Goal: Information Seeking & Learning: Learn about a topic

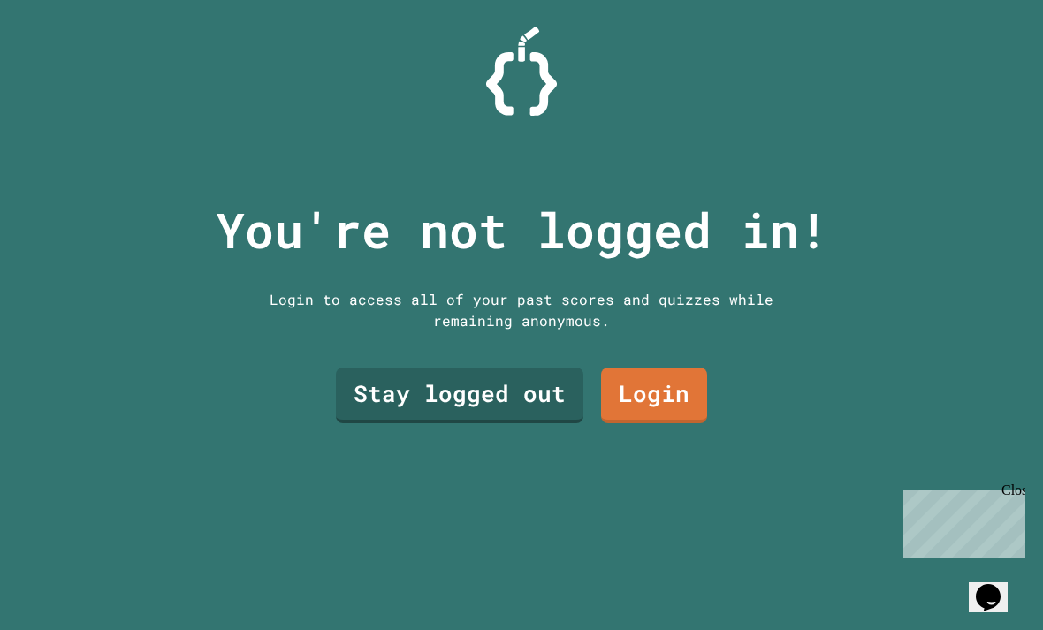
click at [504, 423] on link "Stay logged out" at bounding box center [459, 396] width 247 height 56
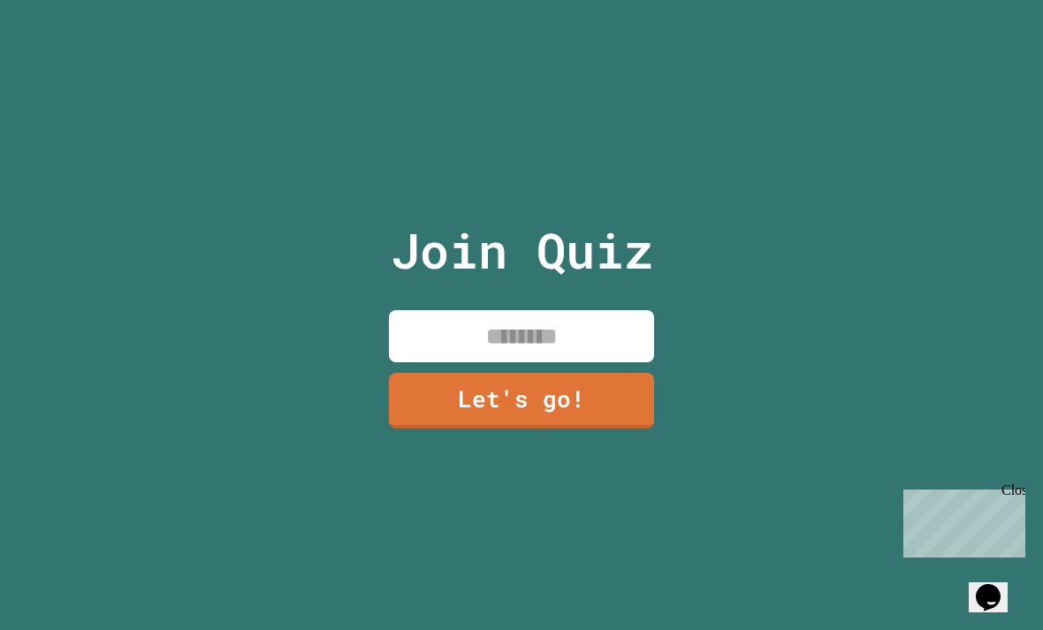
click at [588, 362] on input at bounding box center [521, 336] width 265 height 52
type input "*"
type input "*******"
click at [615, 429] on link "Let's go!" at bounding box center [521, 401] width 265 height 56
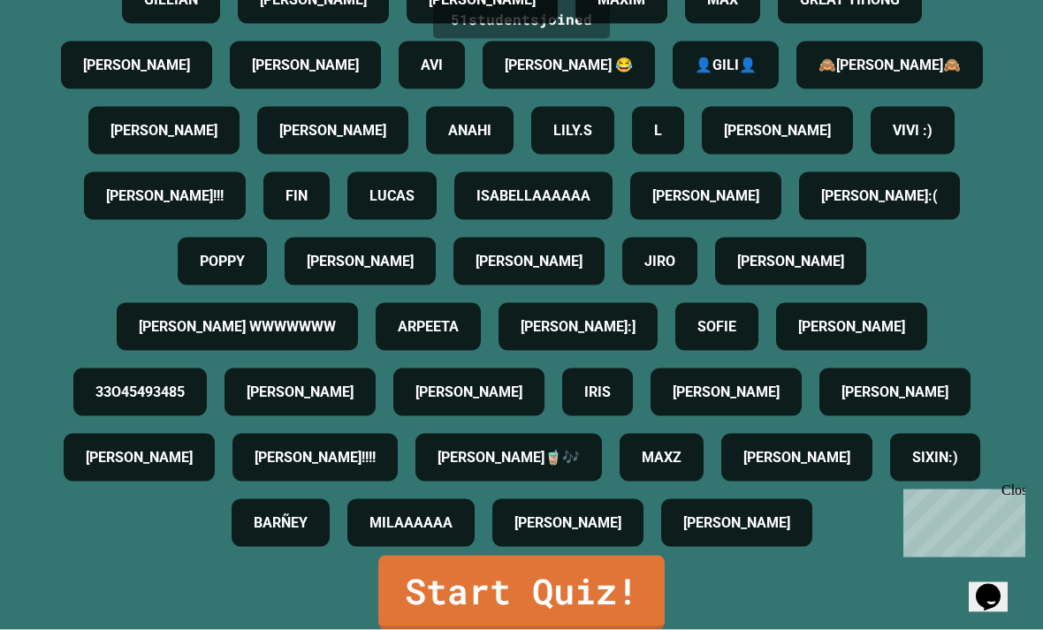
scroll to position [57, 0]
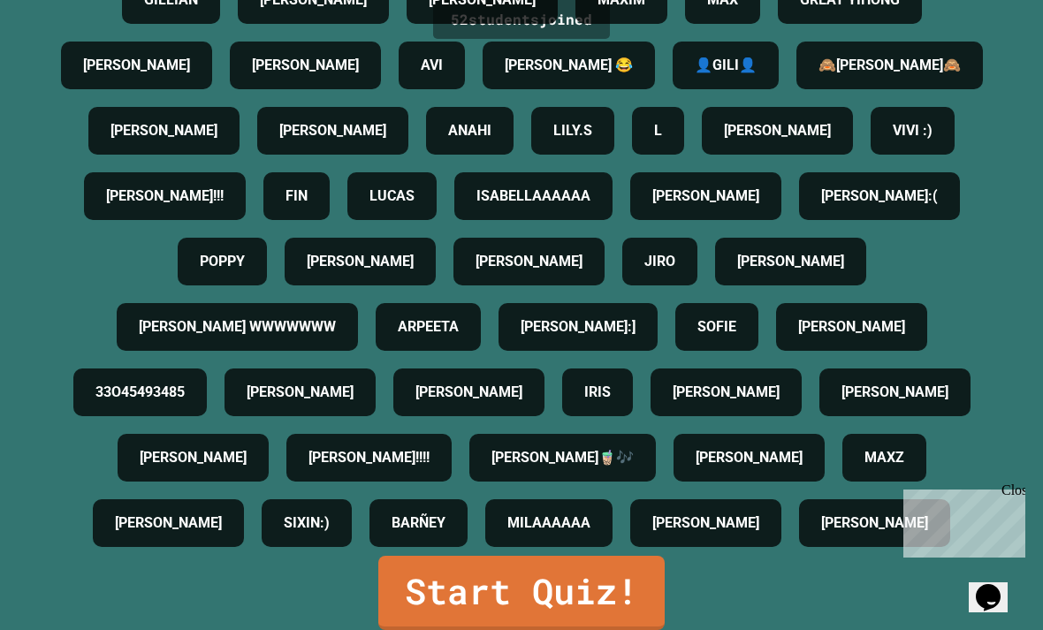
click at [624, 589] on link "Start Quiz!" at bounding box center [521, 593] width 286 height 74
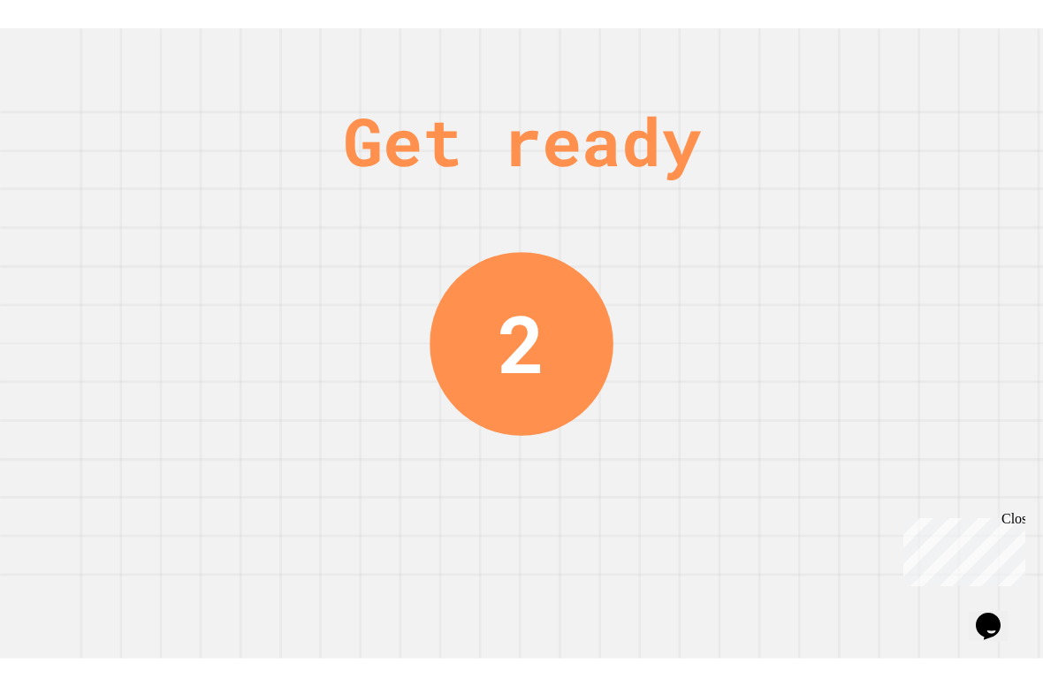
scroll to position [0, 0]
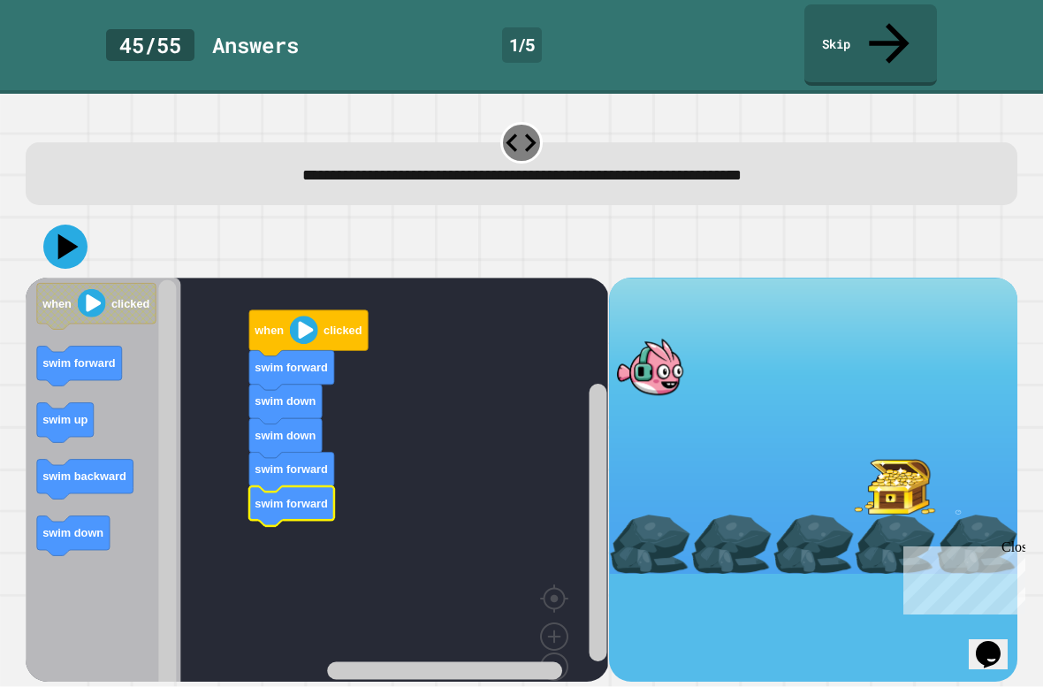
click at [71, 224] on icon at bounding box center [65, 246] width 44 height 44
click at [43, 234] on div at bounding box center [521, 247] width 991 height 62
click at [54, 230] on div at bounding box center [521, 247] width 991 height 62
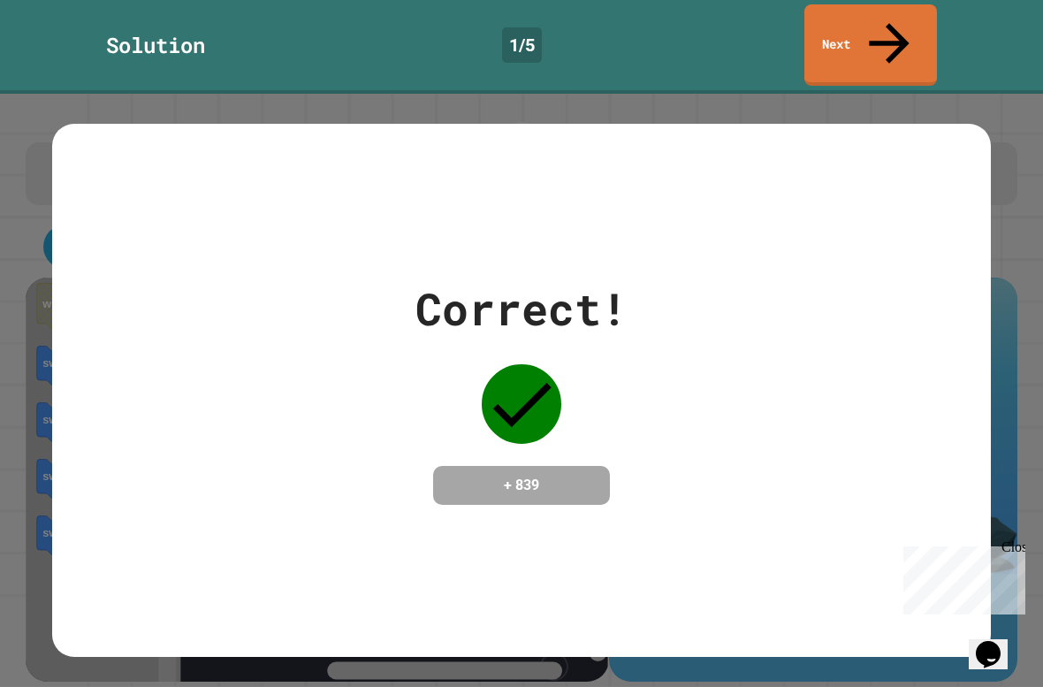
click at [894, 40] on link "Next" at bounding box center [870, 44] width 133 height 81
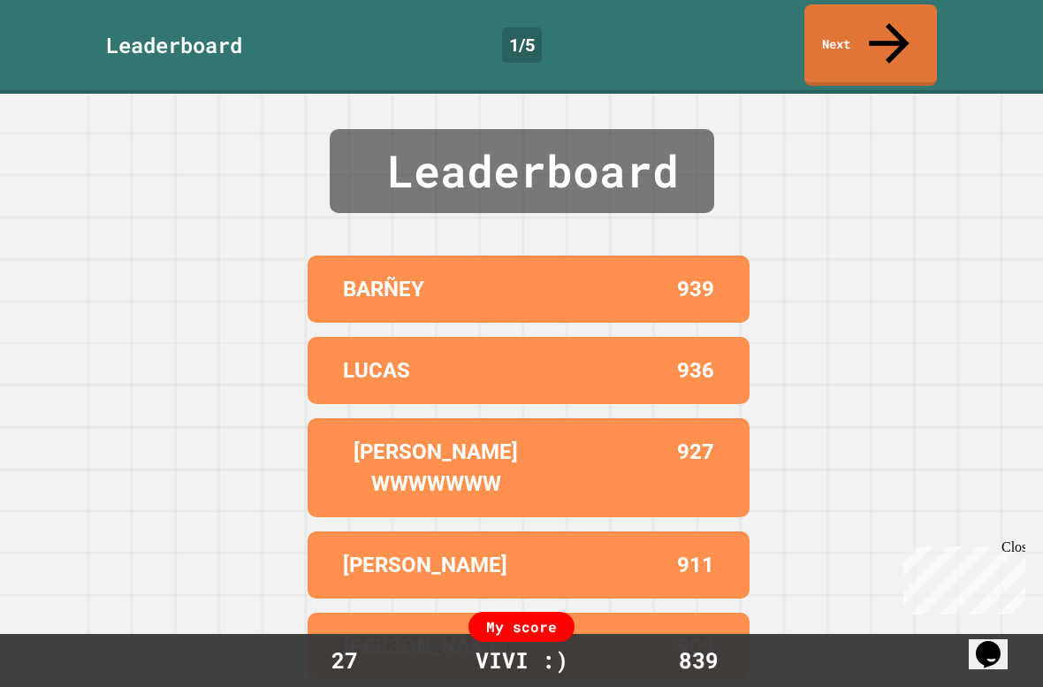
click at [860, 30] on link "Next" at bounding box center [870, 44] width 133 height 81
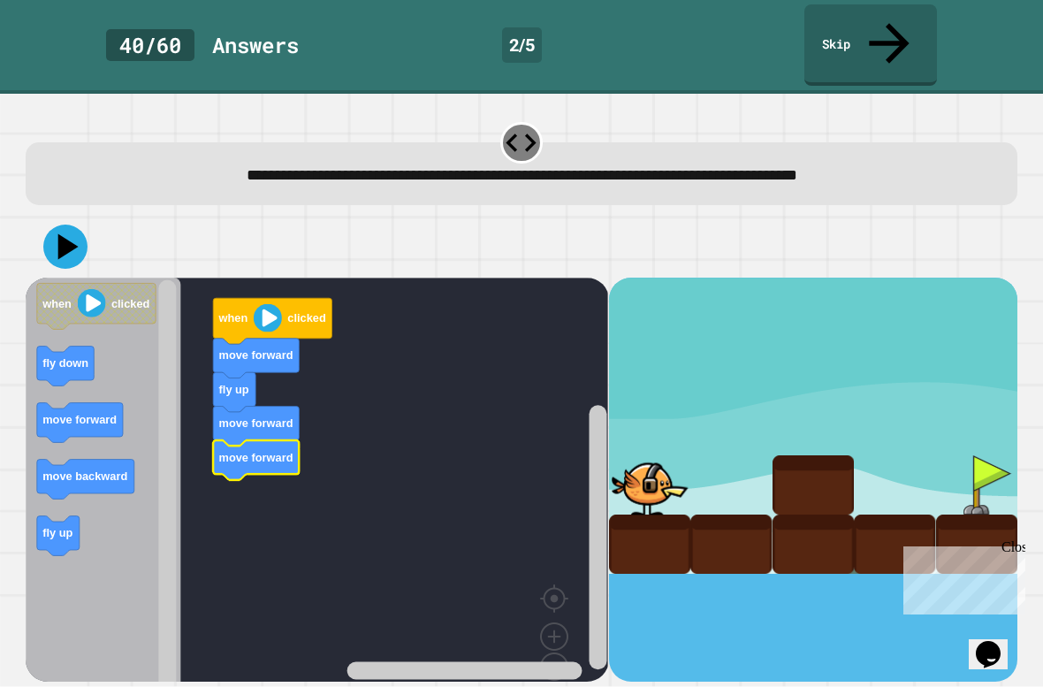
click at [55, 515] on icon "Blockly Workspace" at bounding box center [58, 535] width 42 height 40
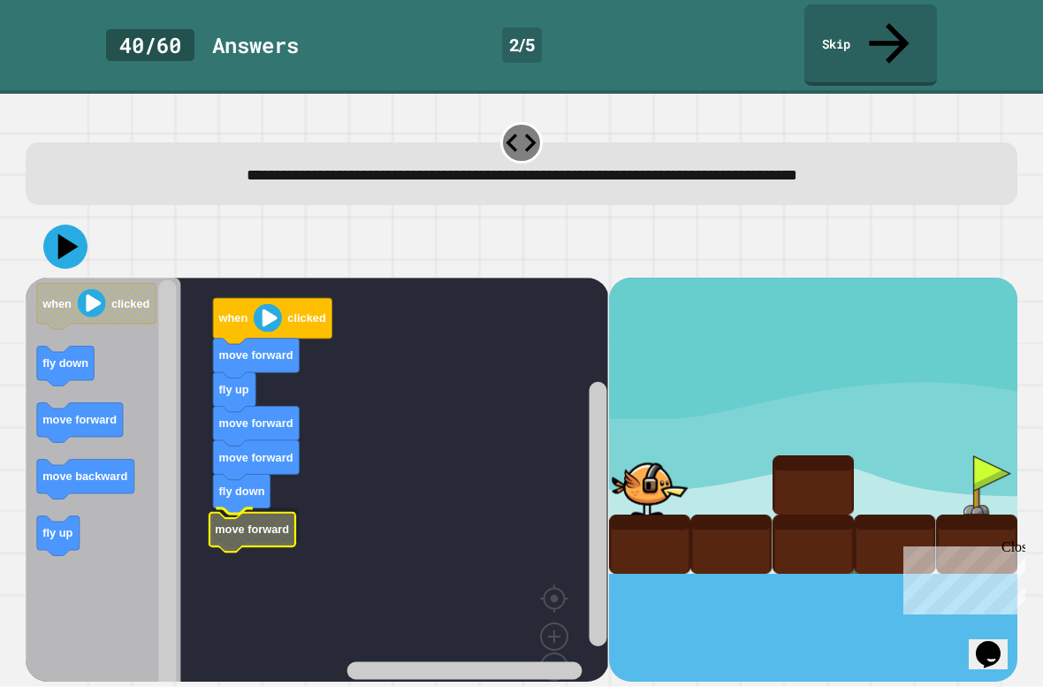
click at [248, 512] on icon "Blockly Workspace" at bounding box center [252, 532] width 86 height 40
click at [60, 233] on icon at bounding box center [68, 246] width 20 height 26
click at [71, 216] on div at bounding box center [521, 247] width 991 height 62
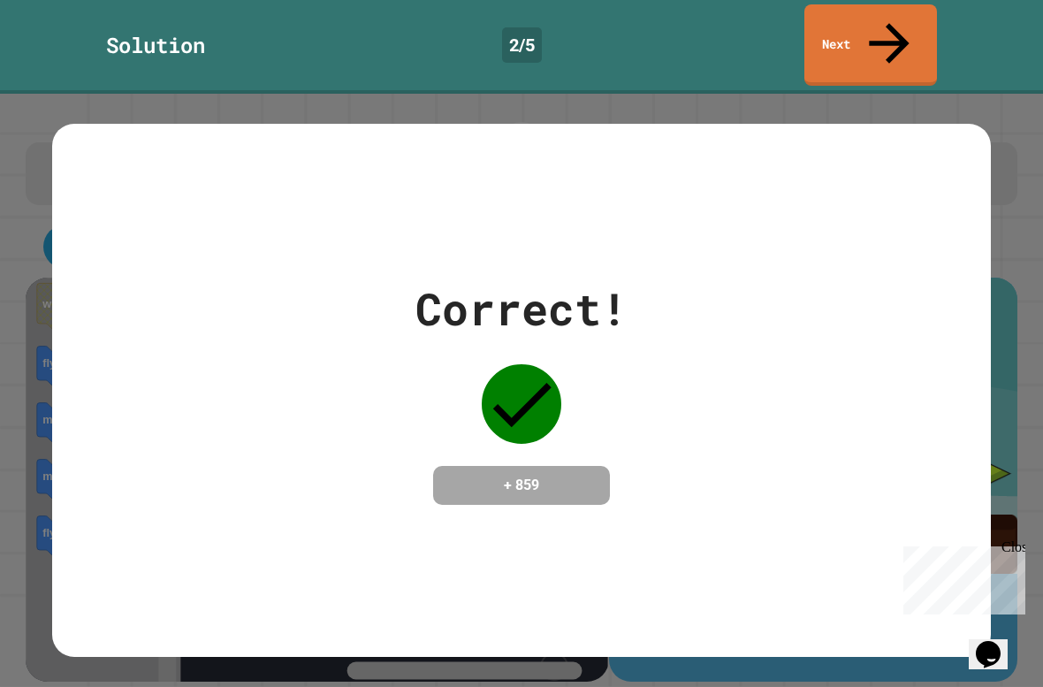
click at [889, 42] on link "Next" at bounding box center [870, 44] width 133 height 81
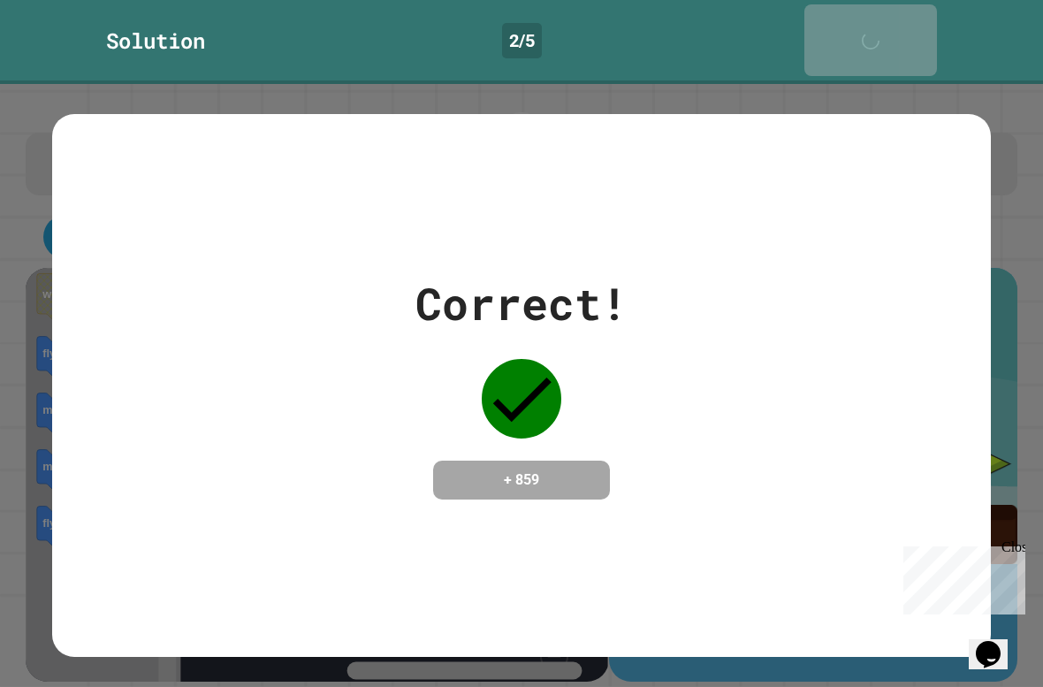
click at [923, 34] on link "Next" at bounding box center [870, 40] width 133 height 72
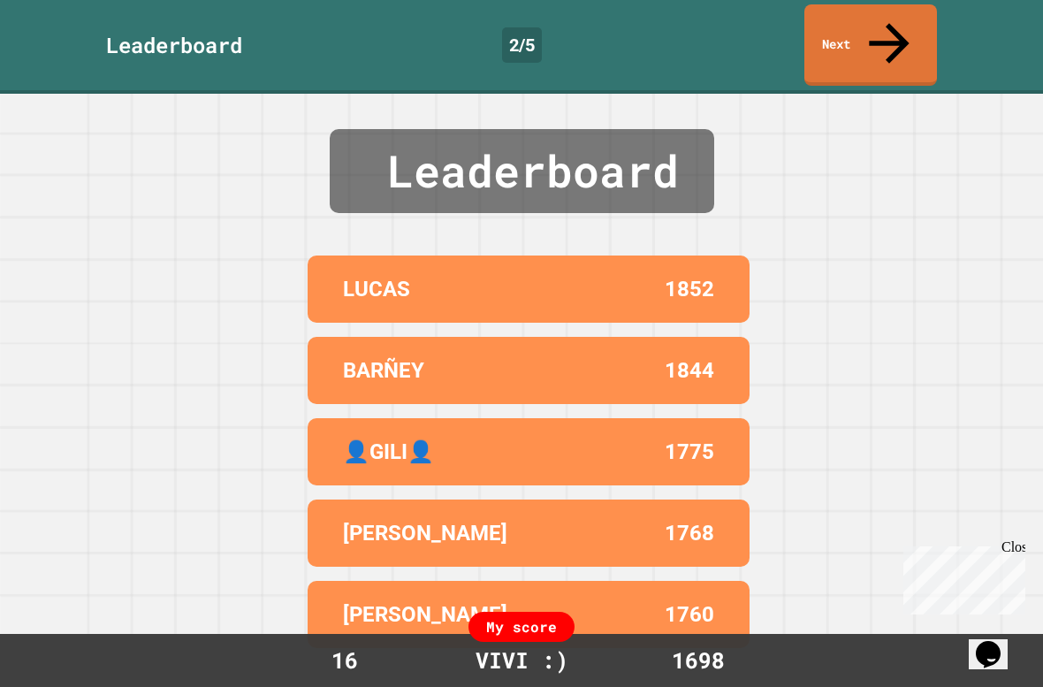
click at [896, 37] on link "Next" at bounding box center [870, 44] width 133 height 81
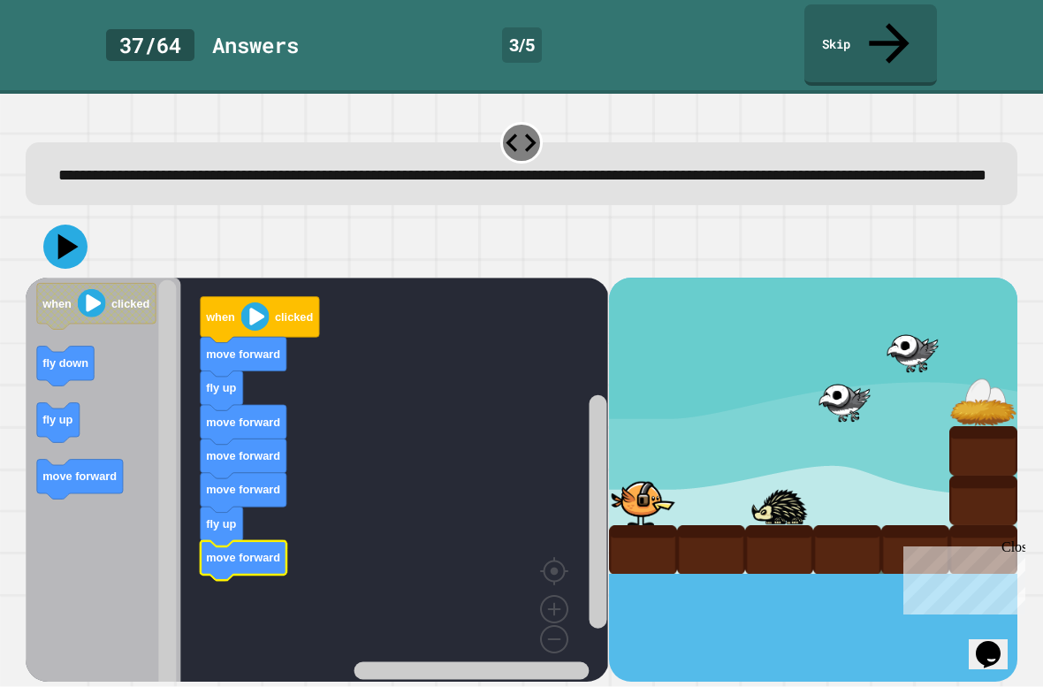
click at [57, 234] on icon at bounding box center [65, 246] width 44 height 44
click at [72, 257] on div at bounding box center [521, 247] width 991 height 62
click at [78, 255] on div at bounding box center [521, 247] width 991 height 62
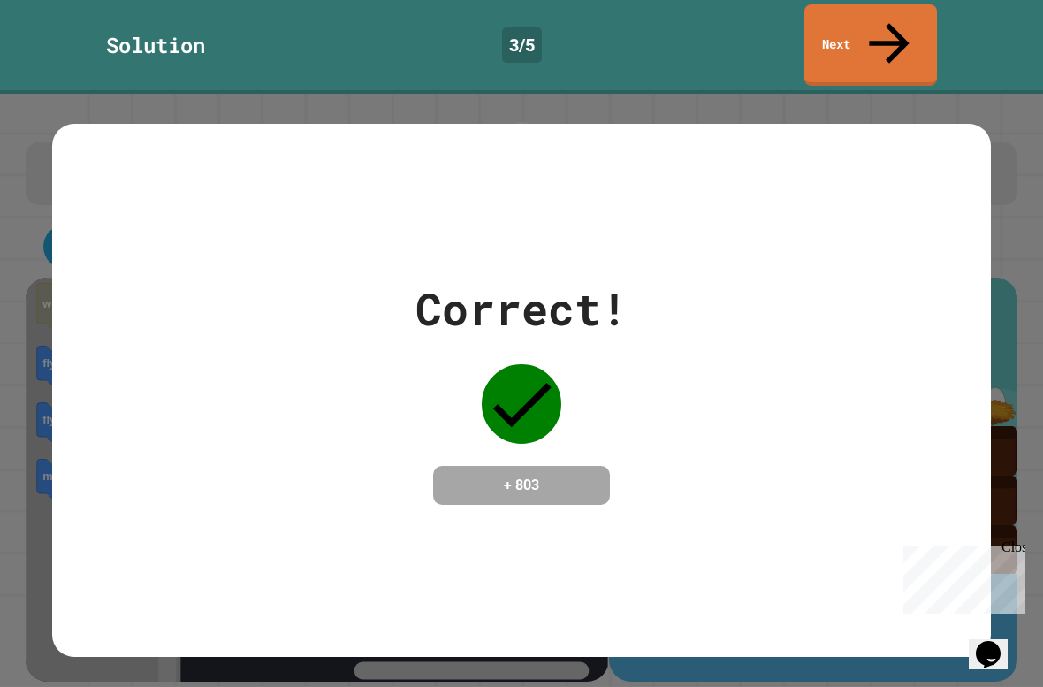
click at [879, 27] on link "Next" at bounding box center [870, 44] width 133 height 81
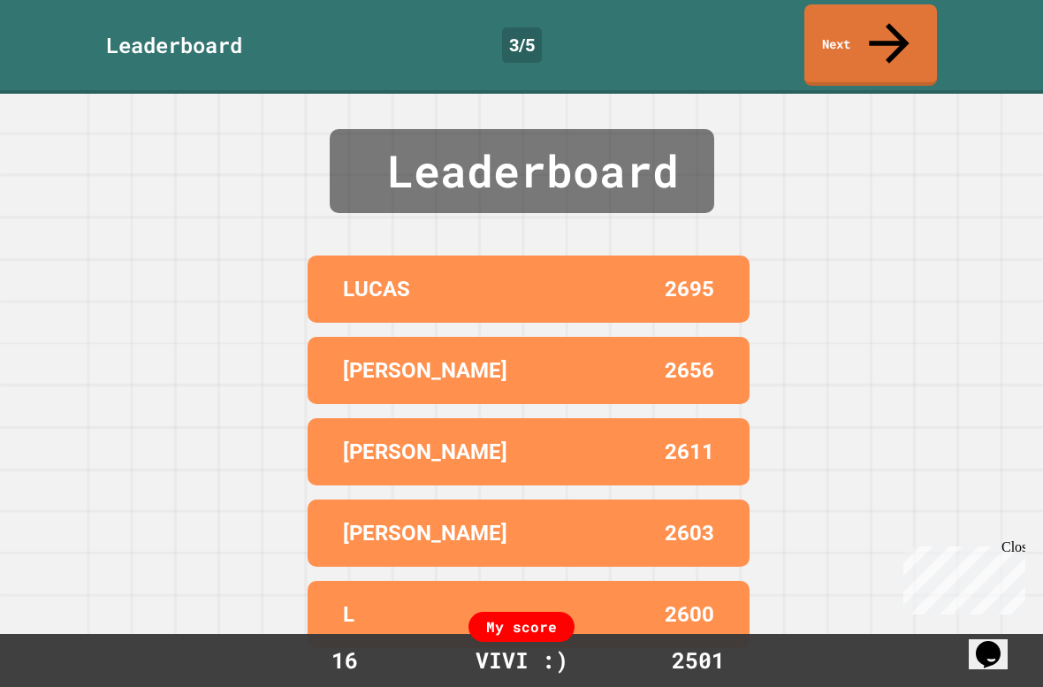
click at [889, 17] on icon at bounding box center [889, 43] width 60 height 60
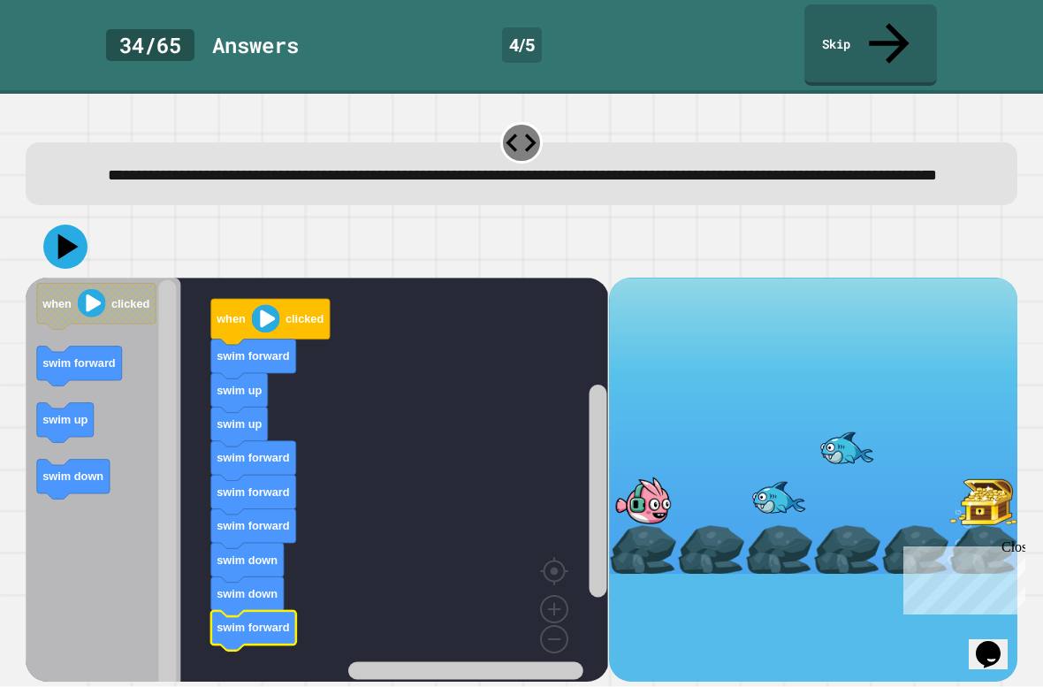
click at [79, 239] on icon at bounding box center [65, 246] width 44 height 44
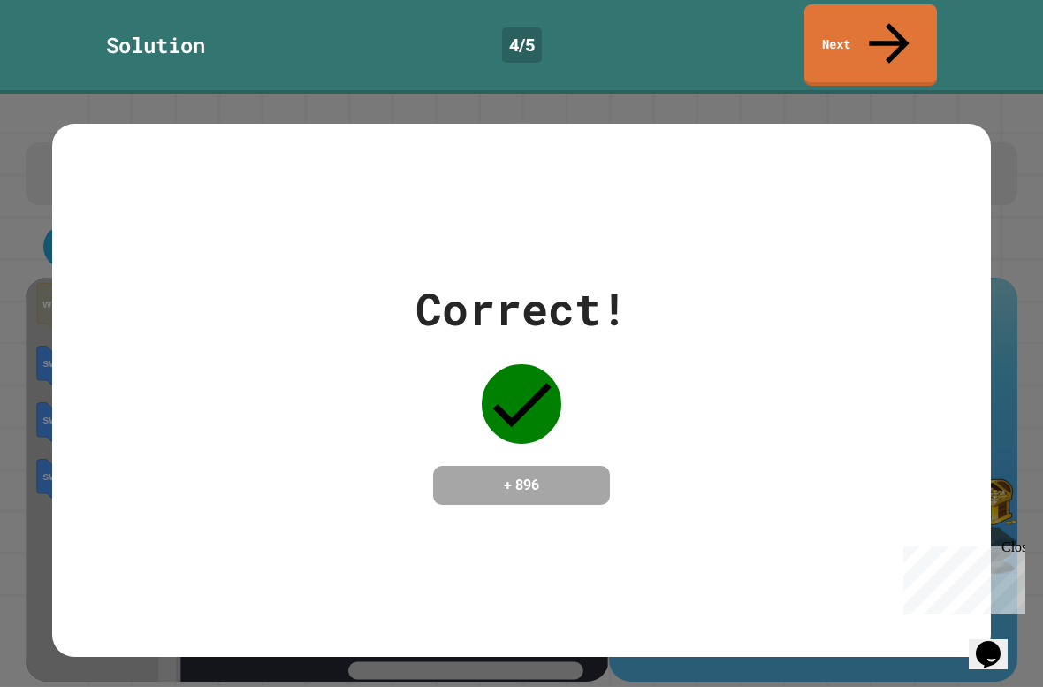
click at [1015, 547] on div "Close" at bounding box center [1012, 550] width 22 height 22
click at [874, 33] on link "Next" at bounding box center [870, 44] width 133 height 81
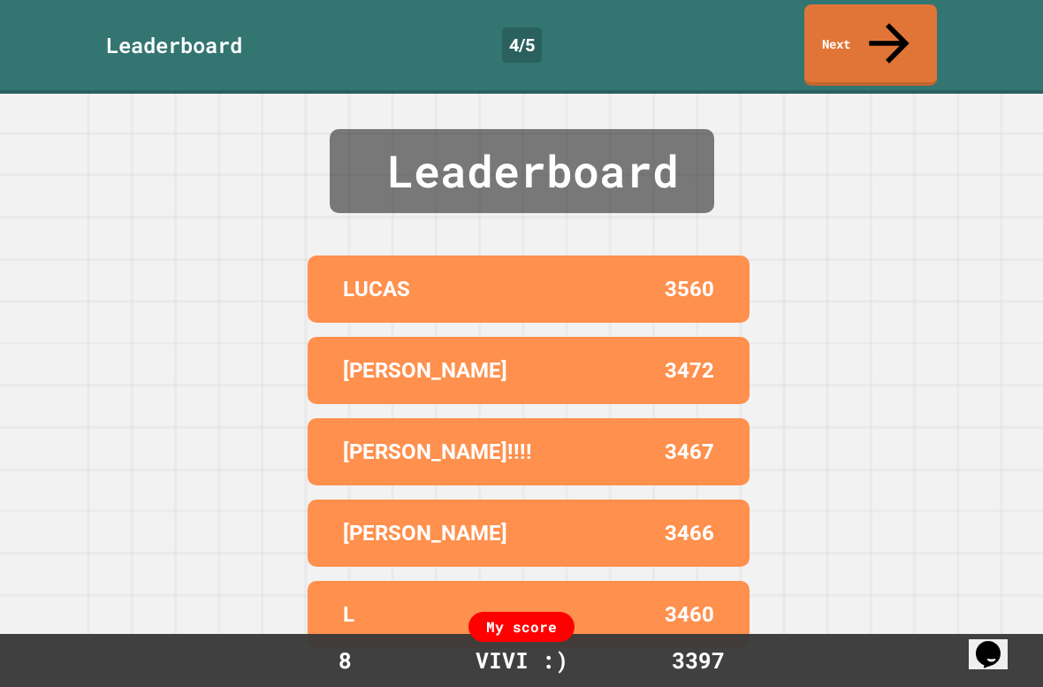
click at [885, 31] on icon at bounding box center [889, 43] width 60 height 60
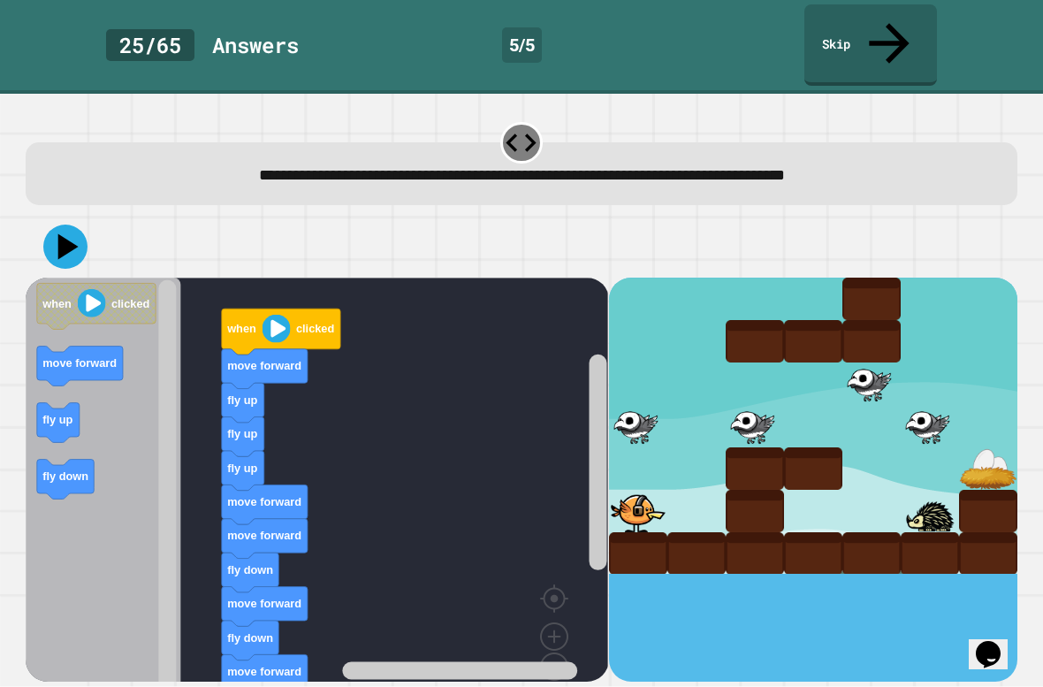
click at [56, 224] on icon at bounding box center [65, 246] width 44 height 44
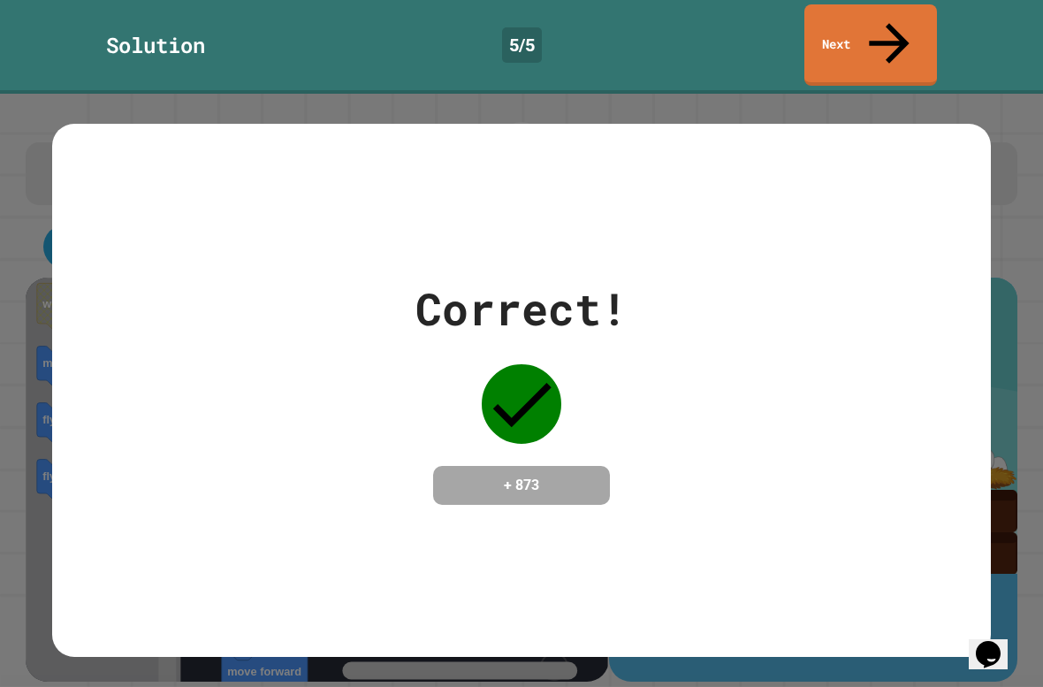
click at [862, 36] on link "Next" at bounding box center [870, 44] width 133 height 81
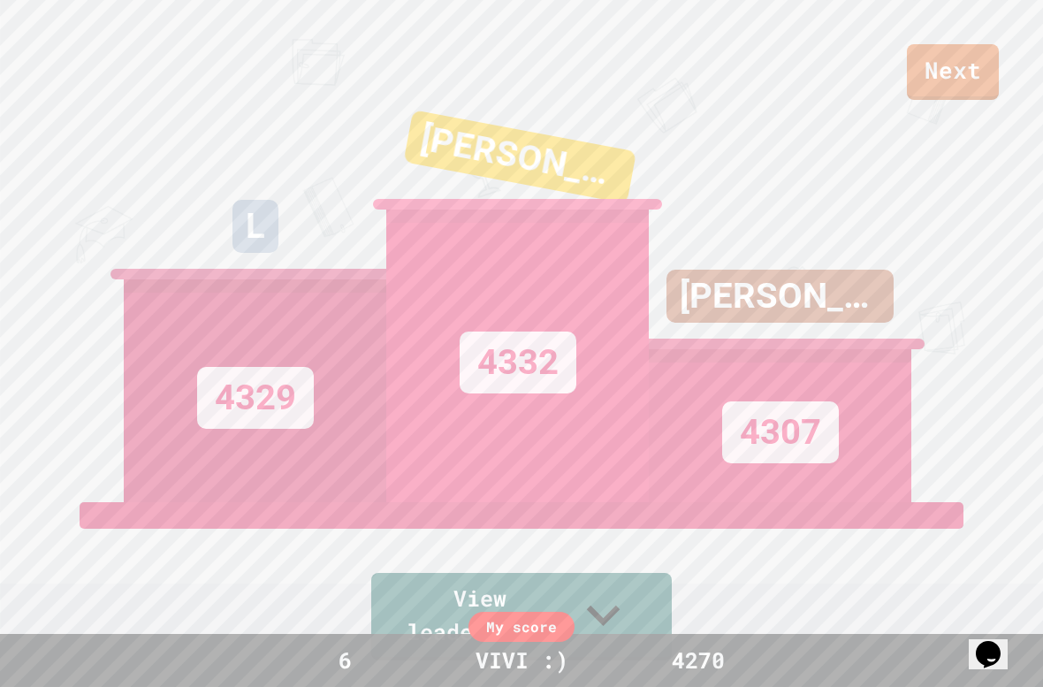
click at [960, 84] on link "Next" at bounding box center [953, 72] width 92 height 56
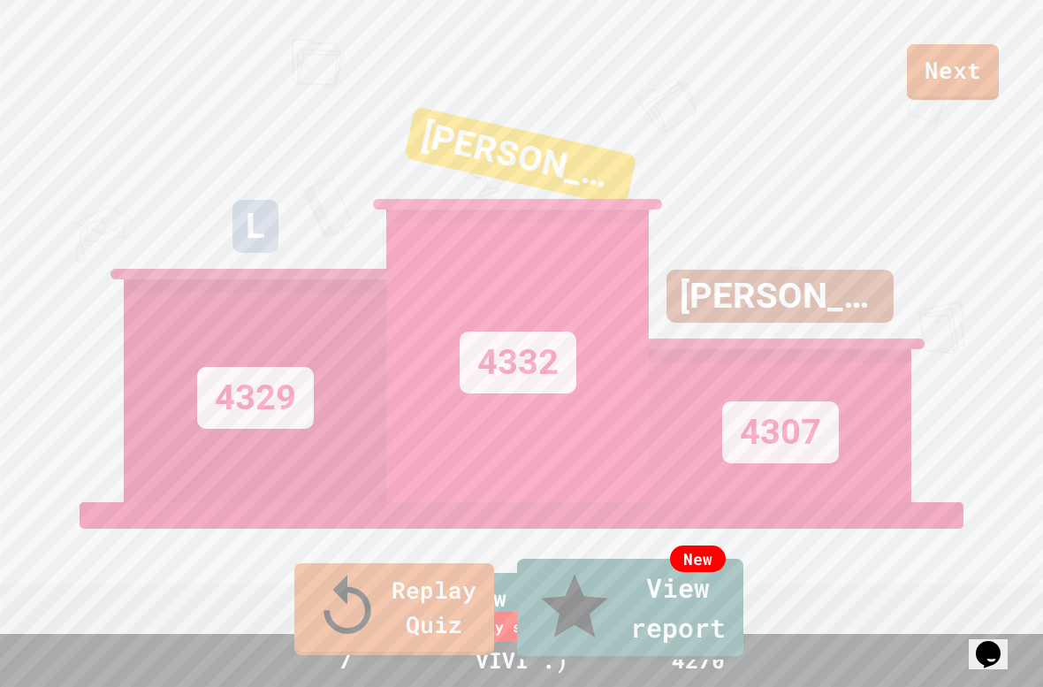
click at [606, 629] on link "New View report" at bounding box center [630, 609] width 226 height 101
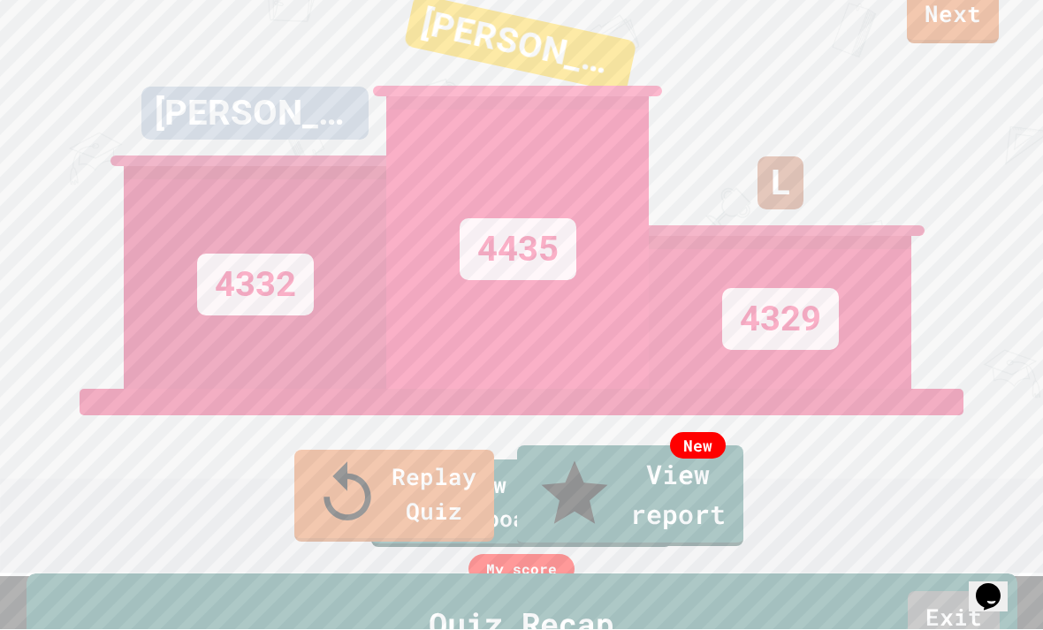
scroll to position [57, 0]
